Goal: Task Accomplishment & Management: Use online tool/utility

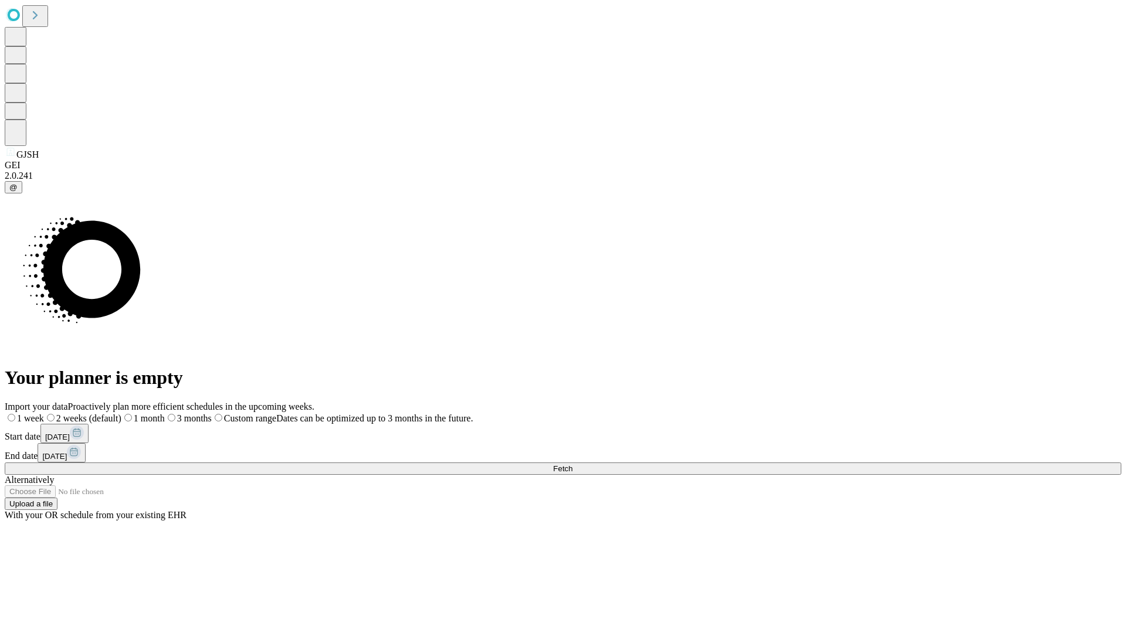
click at [572, 465] on span "Fetch" at bounding box center [562, 469] width 19 height 9
